Goal: Navigation & Orientation: Find specific page/section

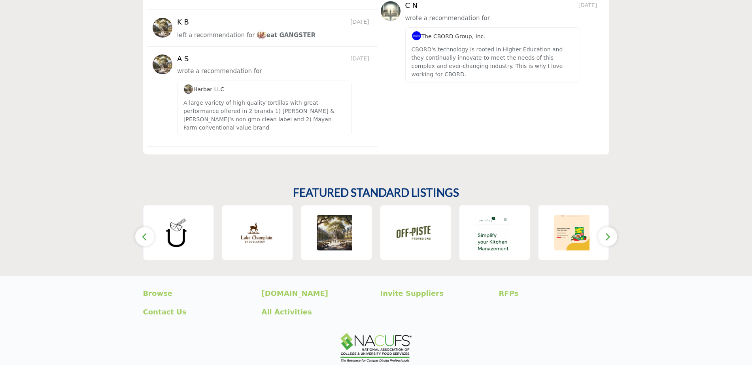
scroll to position [1168, 0]
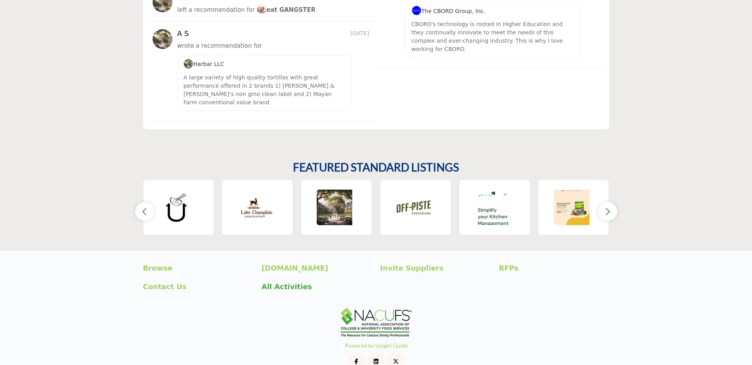
click at [282, 281] on p "All Activities" at bounding box center [317, 286] width 110 height 11
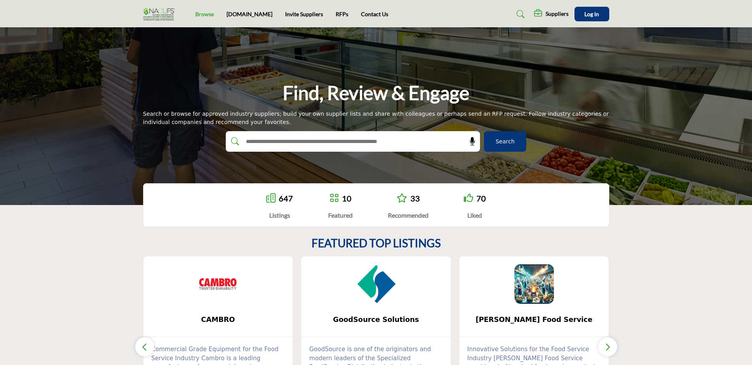
click at [204, 15] on link "Browse" at bounding box center [204, 14] width 19 height 7
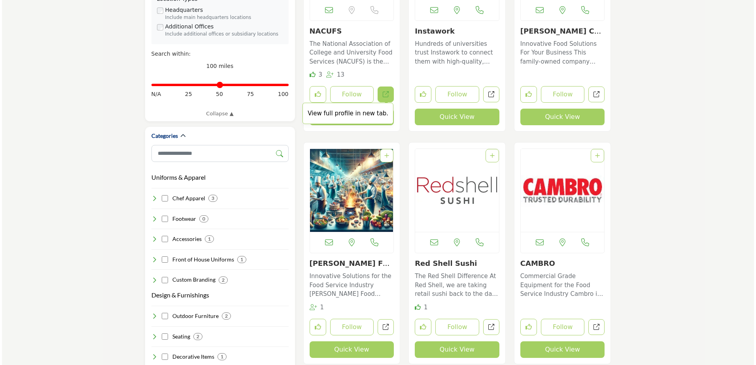
scroll to position [277, 0]
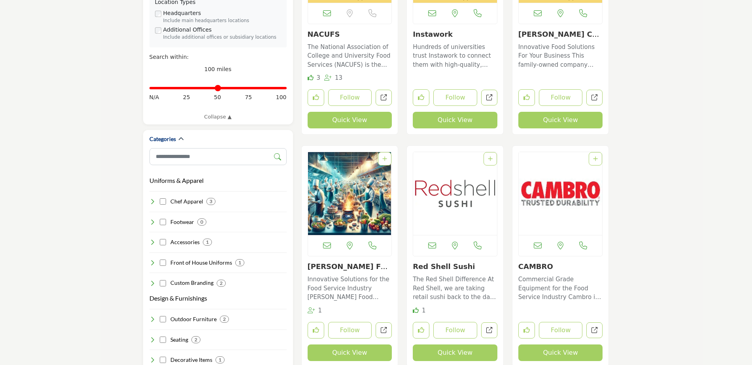
click at [356, 119] on button "Quick View" at bounding box center [350, 120] width 85 height 17
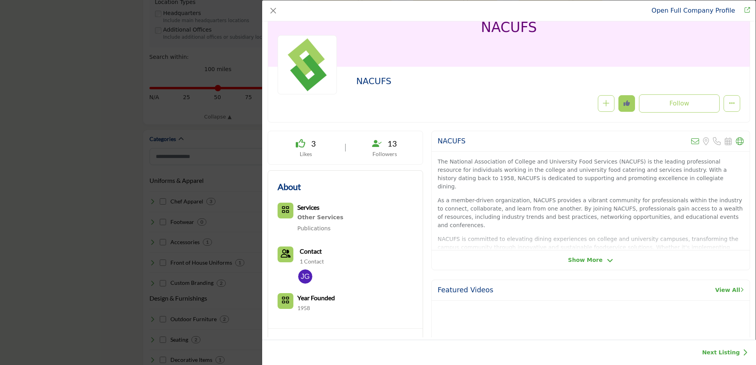
scroll to position [0, 0]
